Goal: Communication & Community: Answer question/provide support

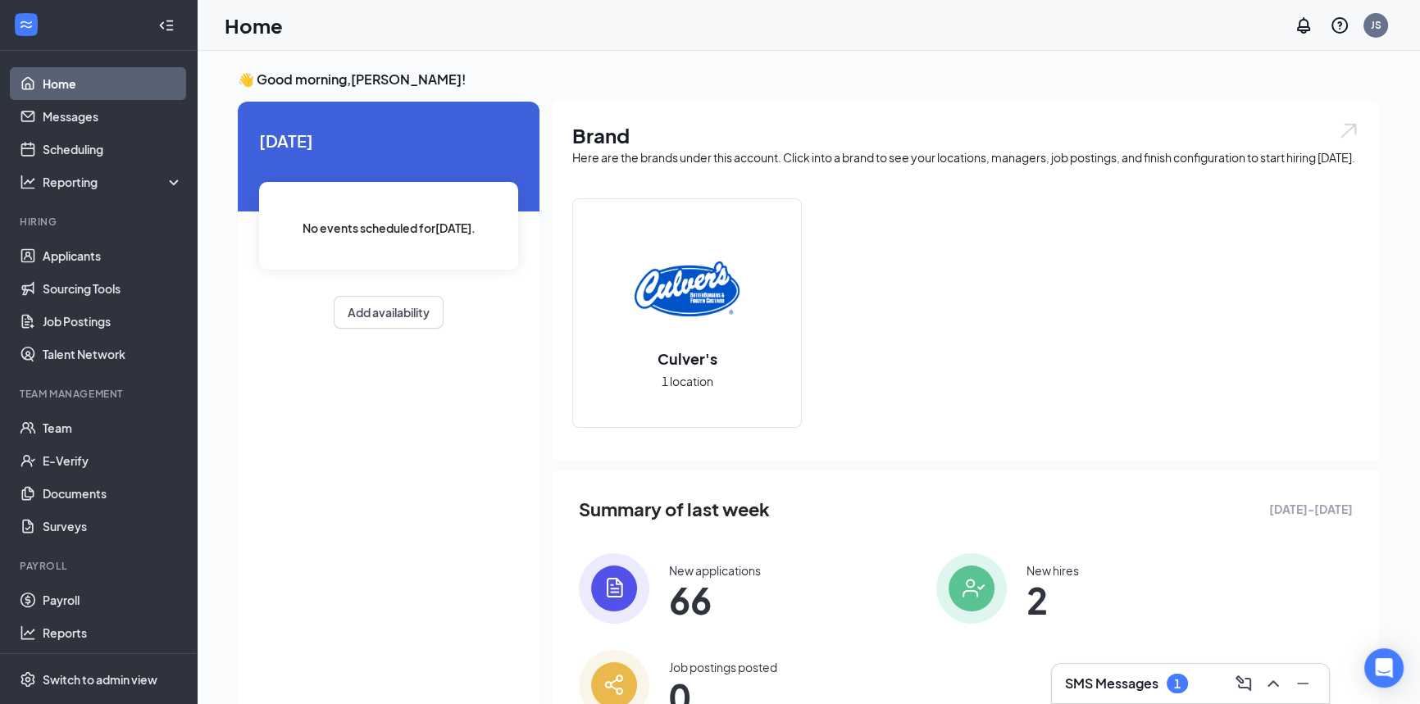
click at [1225, 684] on div "SMS Messages 1" at bounding box center [1190, 683] width 251 height 26
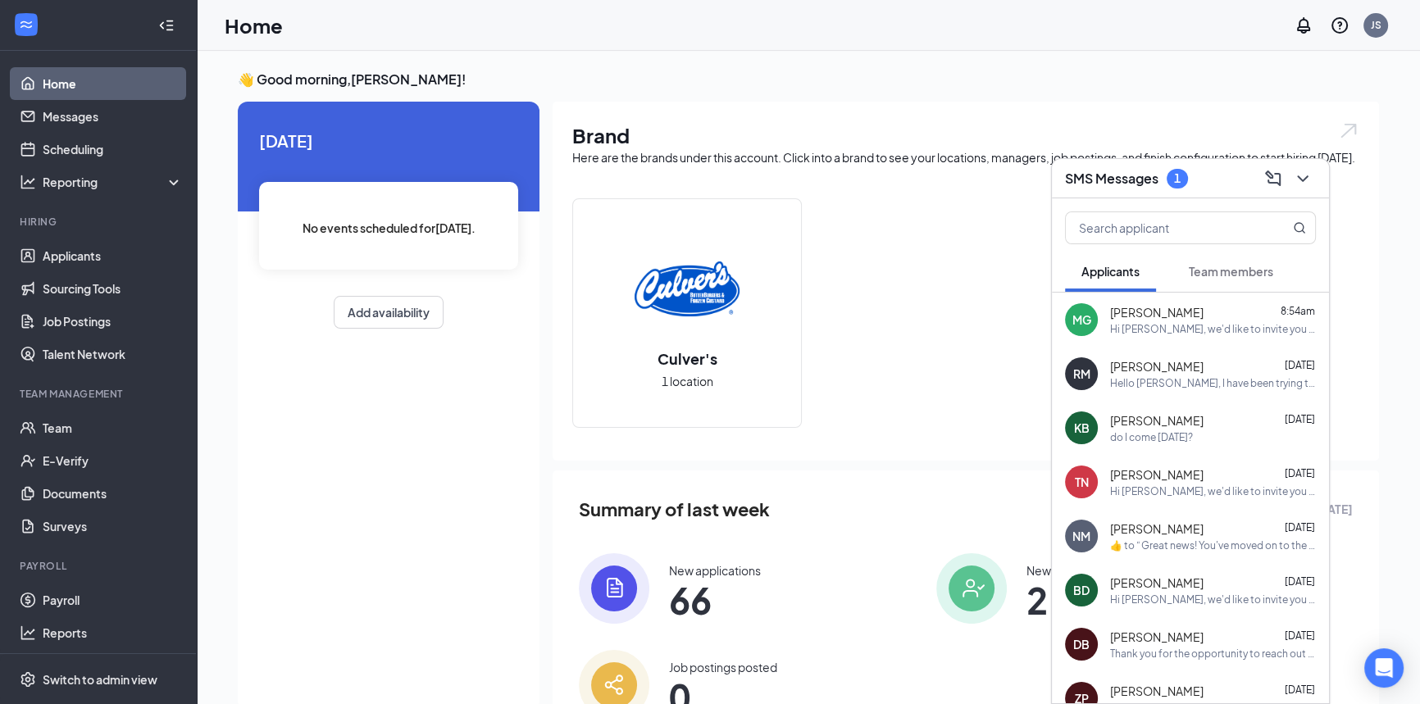
click at [1240, 270] on span "Team members" at bounding box center [1230, 271] width 84 height 15
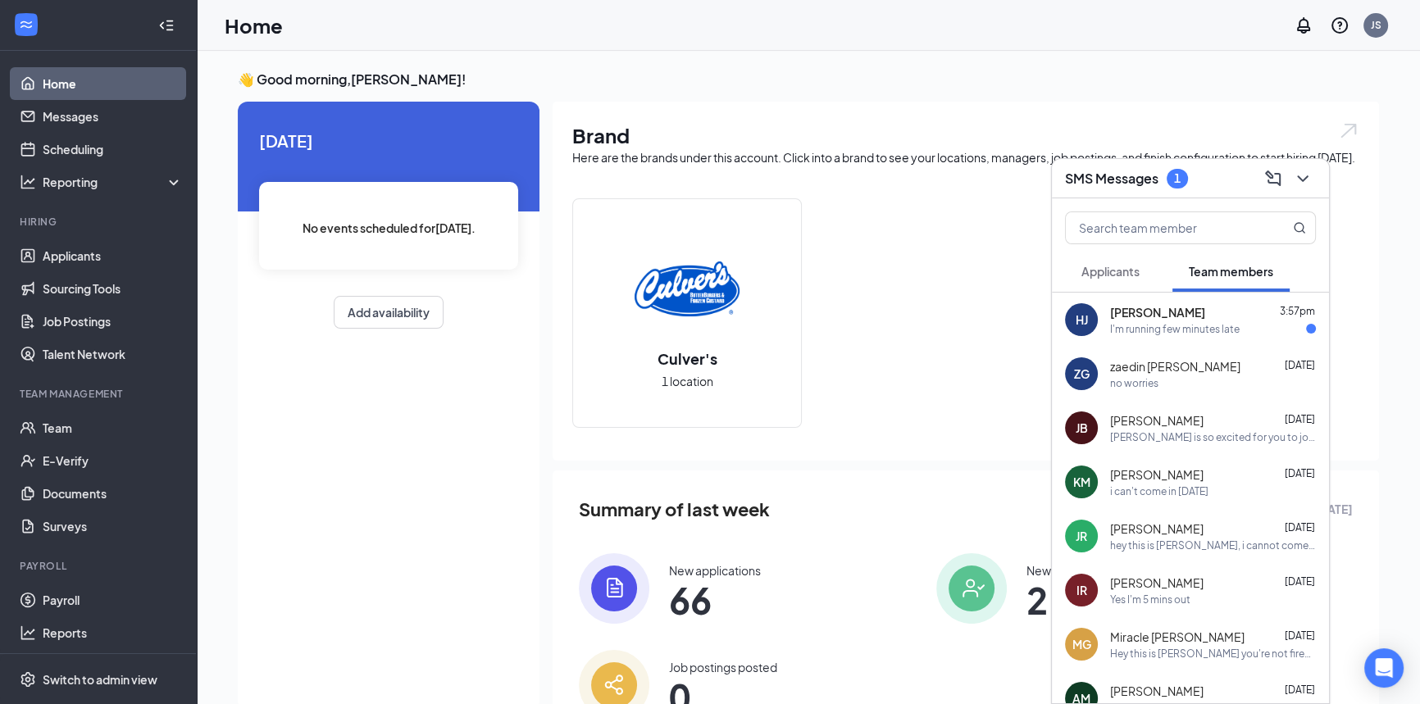
click at [1213, 318] on div "[PERSON_NAME] 3:57pm" at bounding box center [1213, 312] width 206 height 16
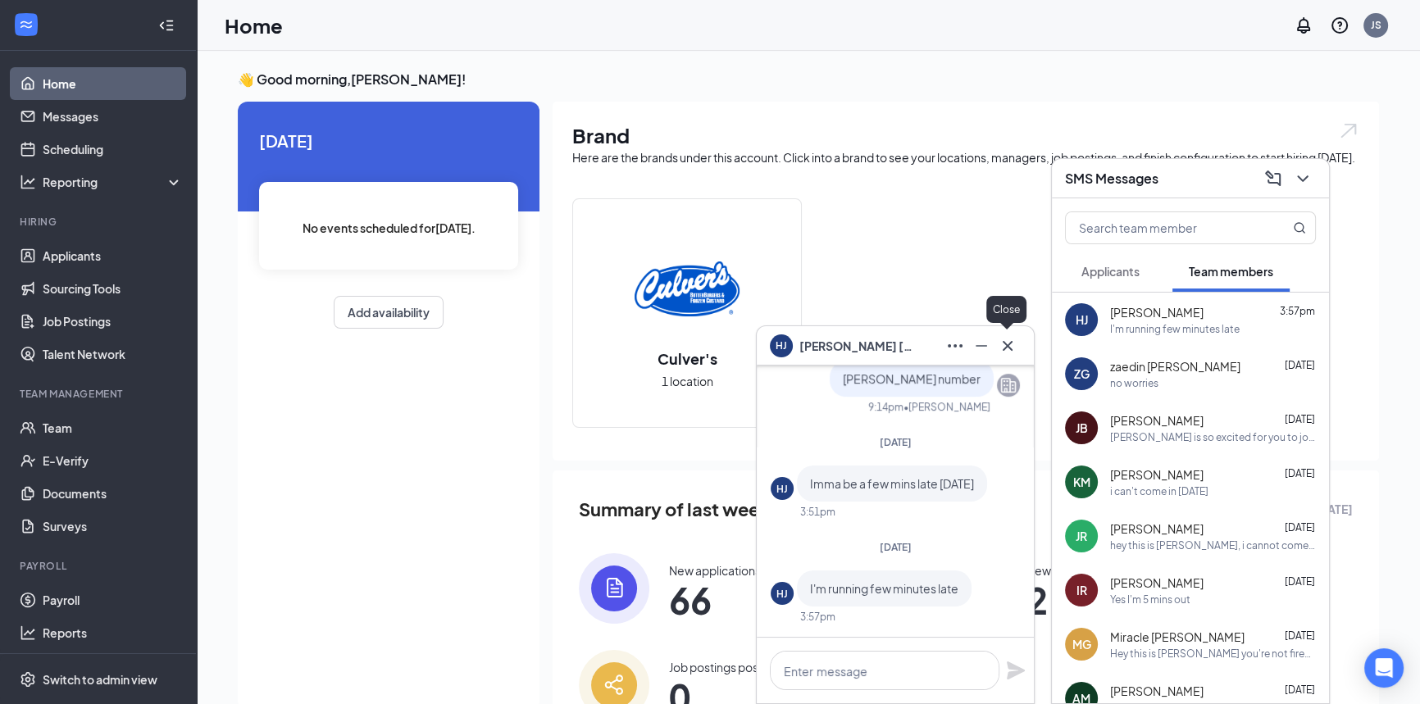
click at [1017, 343] on button at bounding box center [1007, 346] width 26 height 26
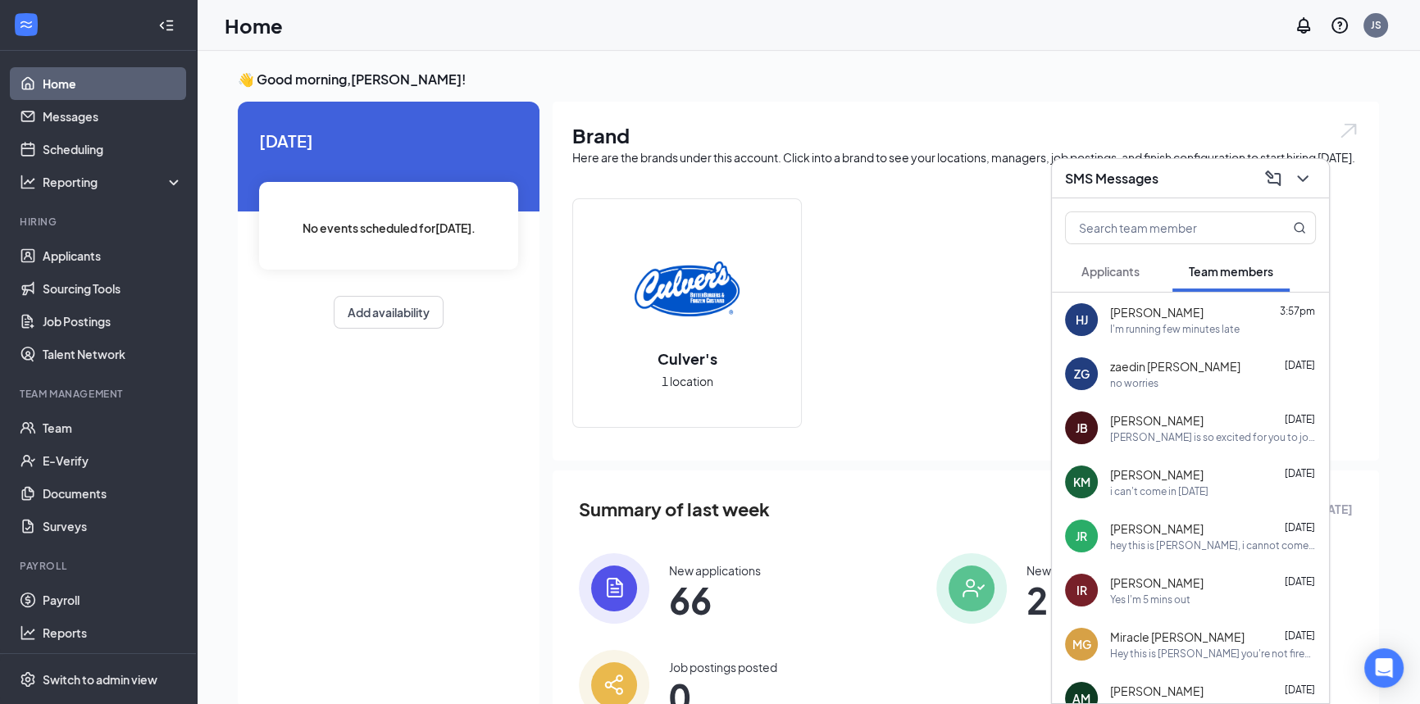
click at [1106, 274] on span "Applicants" at bounding box center [1110, 271] width 58 height 15
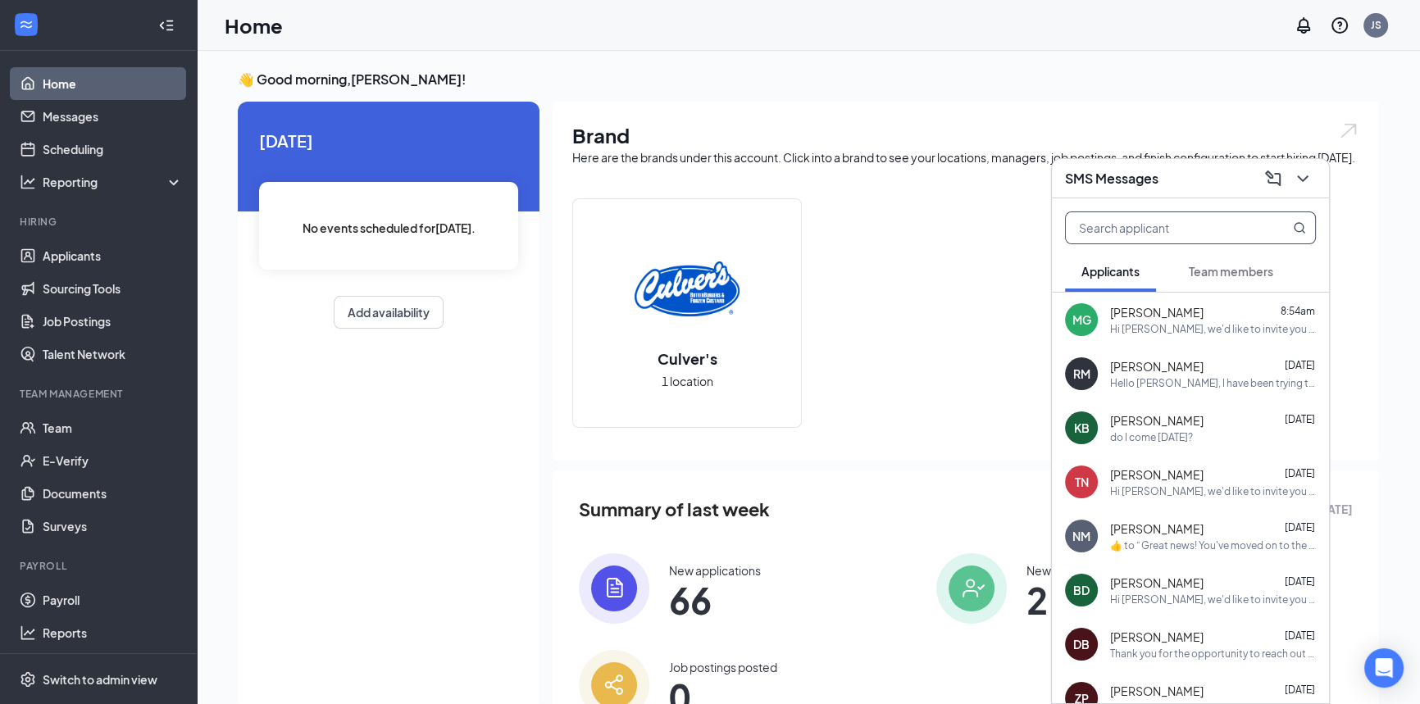
click at [1114, 229] on input "text" at bounding box center [1162, 227] width 194 height 31
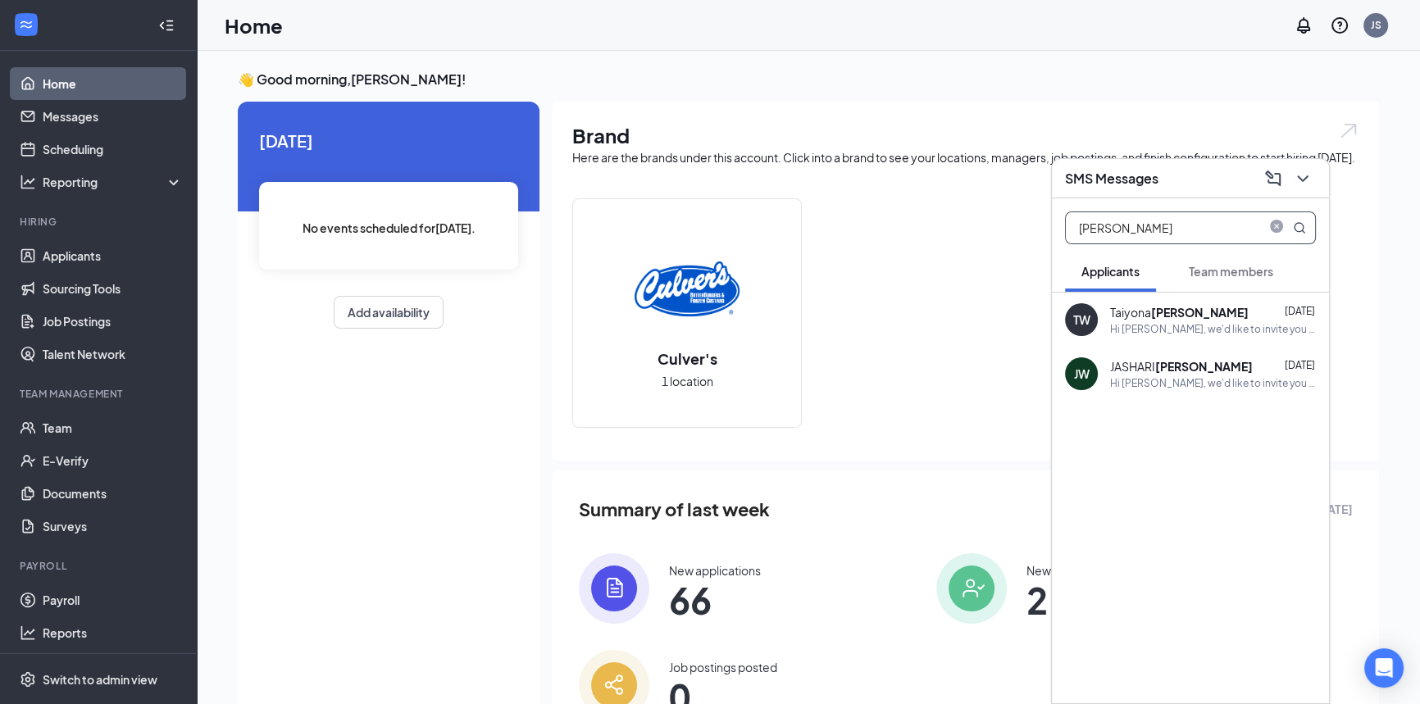
type input "[PERSON_NAME]"
click at [1166, 370] on b "[PERSON_NAME]" at bounding box center [1204, 366] width 98 height 15
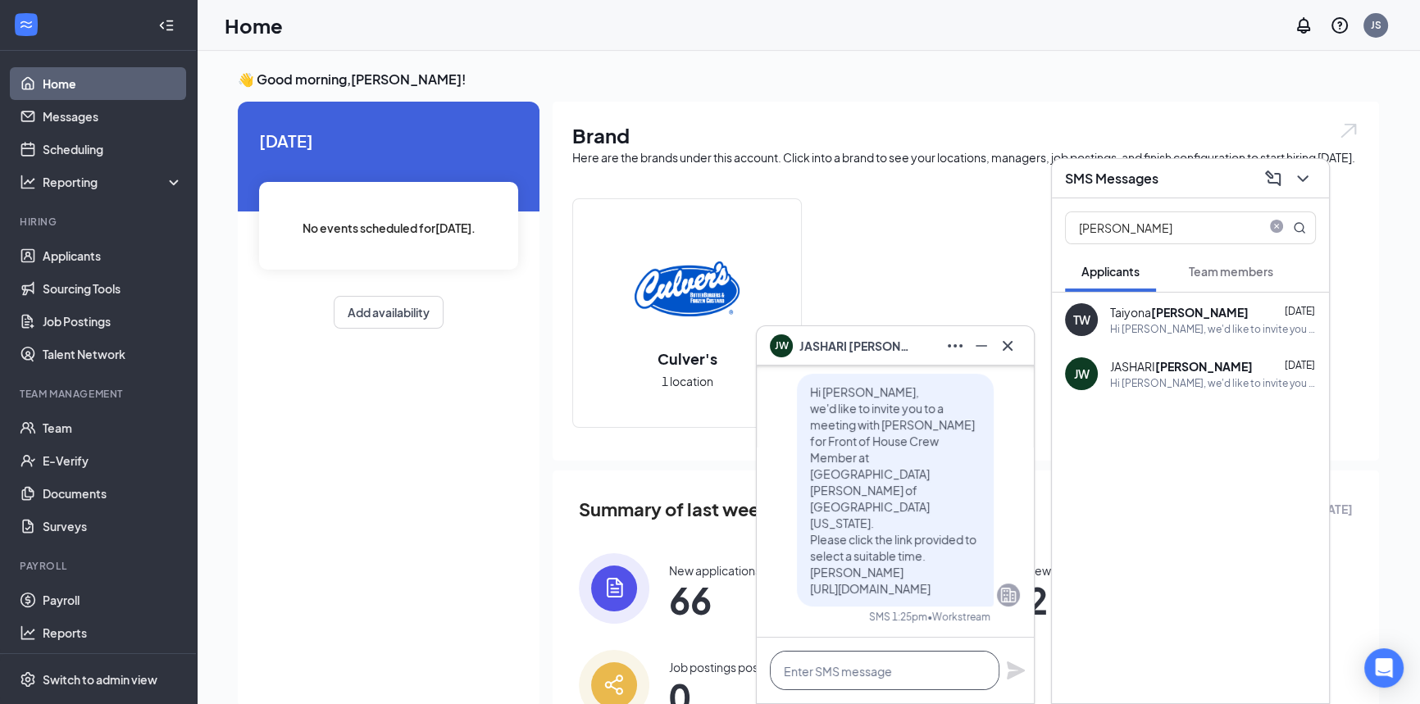
click at [853, 679] on textarea at bounding box center [884, 670] width 229 height 39
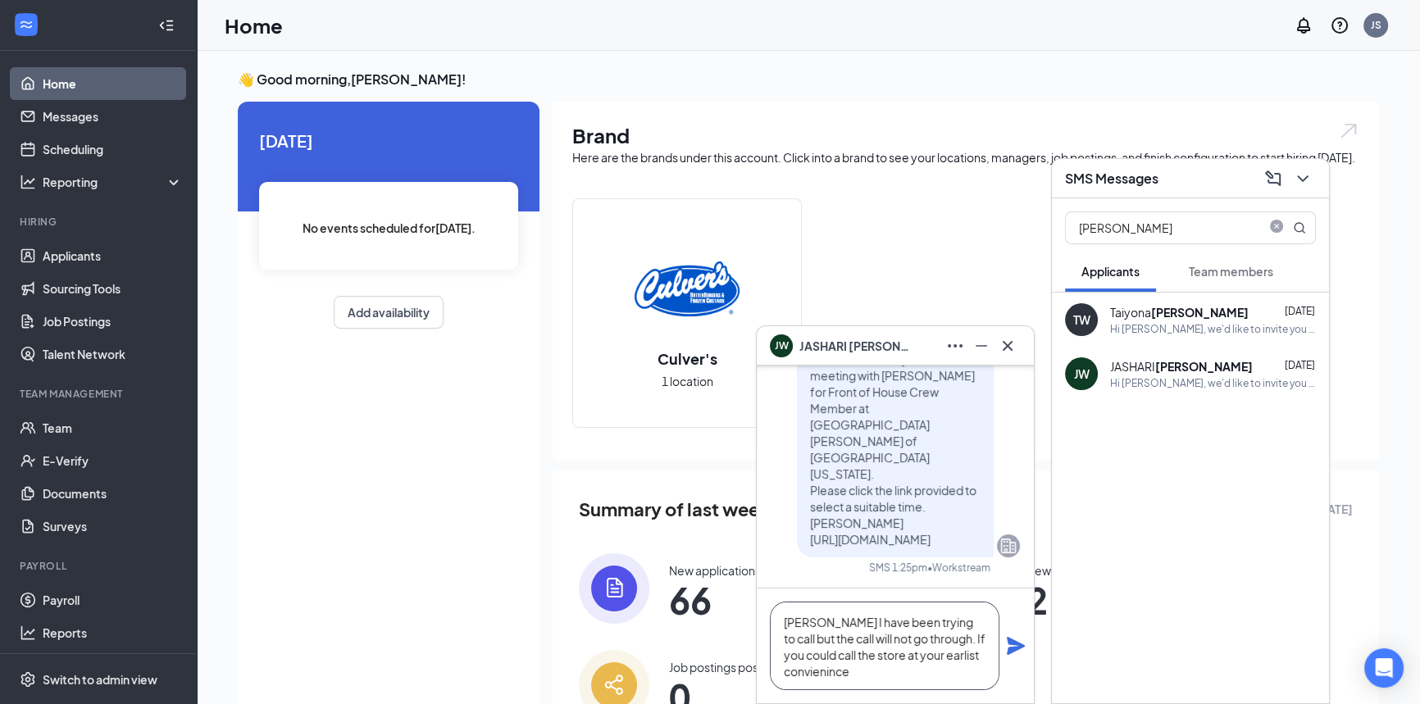
click at [946, 657] on textarea "[PERSON_NAME] I have been trying to call but the call will not go through. If y…" at bounding box center [884, 646] width 229 height 89
click at [947, 654] on textarea "[PERSON_NAME] I have been trying to call but the call will not go through. If y…" at bounding box center [884, 646] width 229 height 89
click at [949, 654] on textarea "[PERSON_NAME] I have been trying to call but the call will not go through. If y…" at bounding box center [884, 646] width 229 height 89
click at [852, 678] on textarea "[PERSON_NAME] I have been trying to call but the call will not go through. If y…" at bounding box center [884, 646] width 229 height 89
type textarea "[PERSON_NAME] I have been trying to call but the call will not go through. If y…"
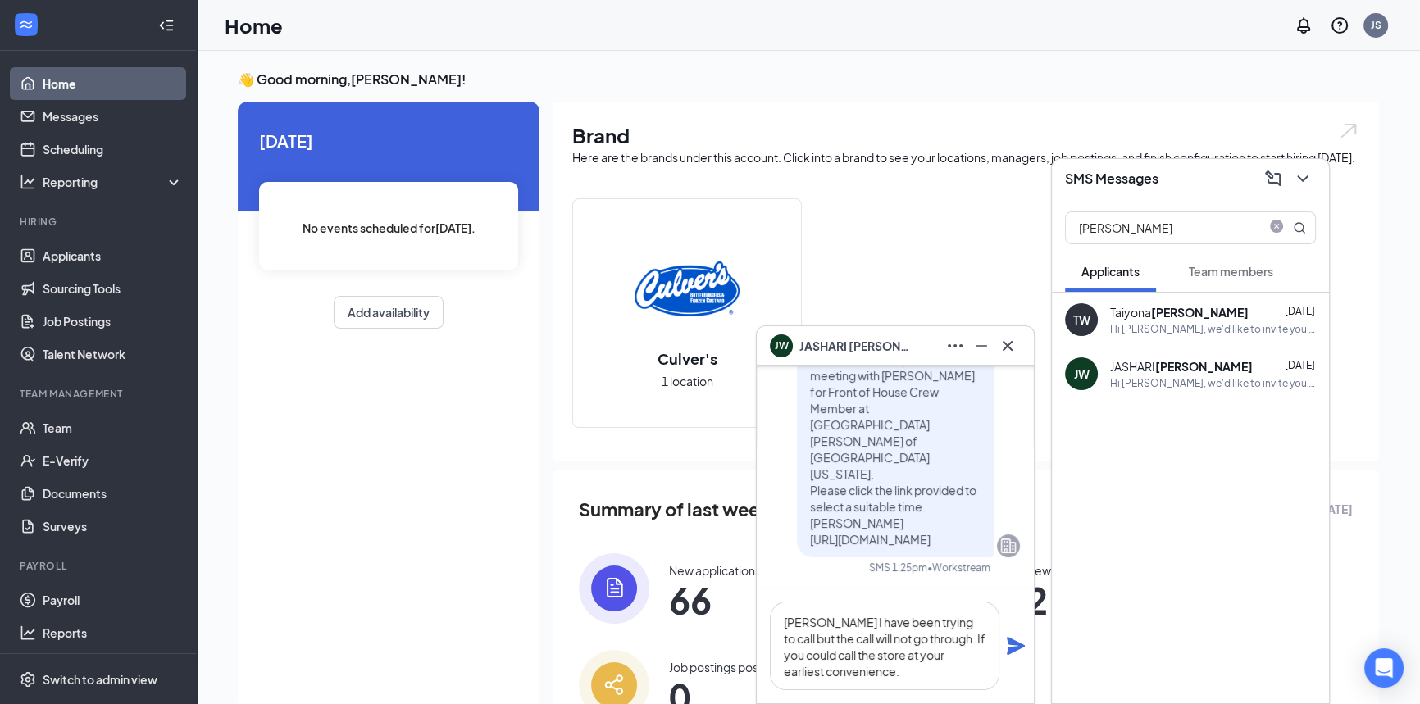
click at [1016, 648] on icon "Plane" at bounding box center [1015, 646] width 18 height 18
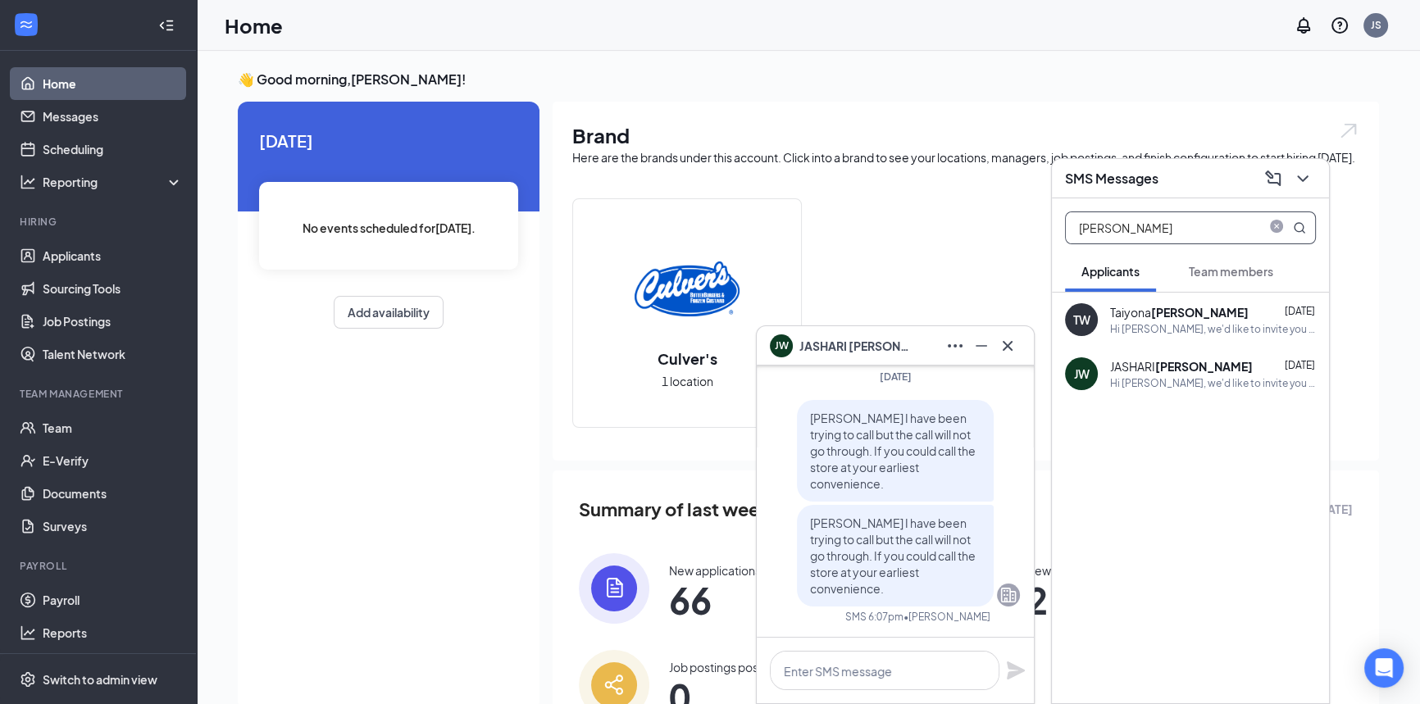
click at [1279, 229] on icon "close-circle" at bounding box center [1276, 226] width 13 height 13
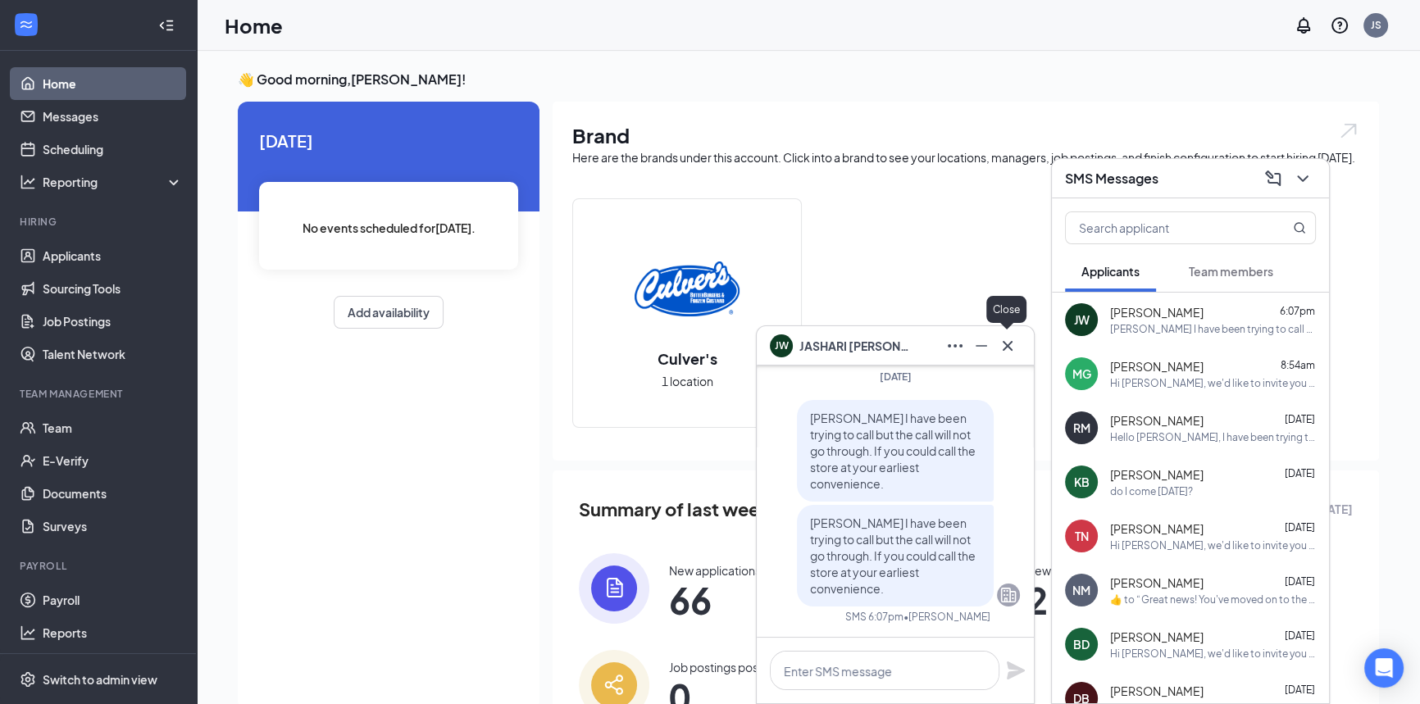
click at [1012, 352] on icon "Cross" at bounding box center [1007, 346] width 20 height 20
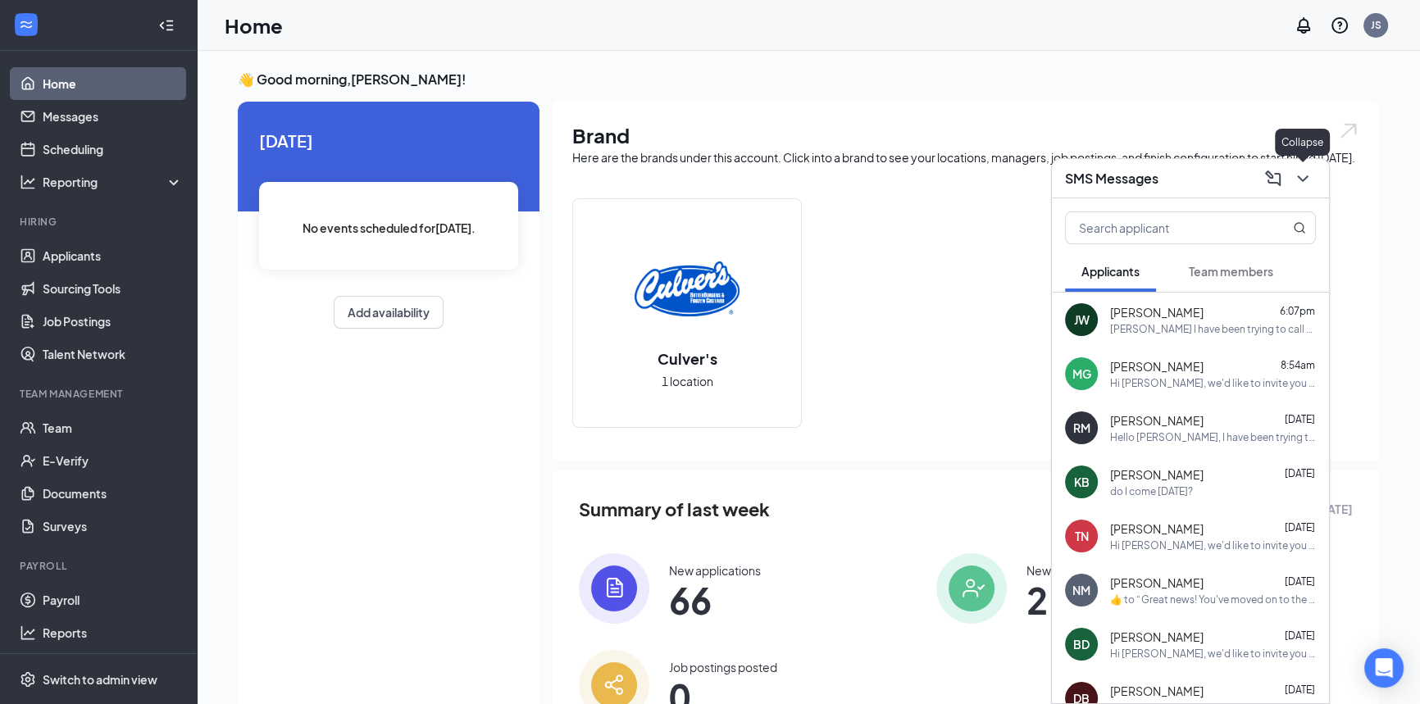
click at [1304, 170] on icon "ChevronDown" at bounding box center [1303, 179] width 20 height 20
